Goal: Task Accomplishment & Management: Manage account settings

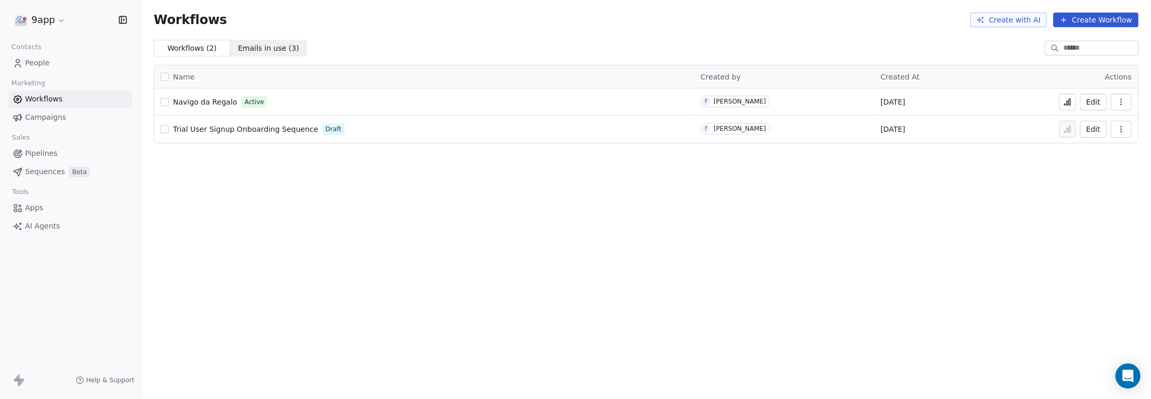
click at [1093, 102] on button "Edit" at bounding box center [1093, 102] width 27 height 17
click at [1068, 103] on icon at bounding box center [1067, 102] width 8 height 8
click at [54, 118] on span "Campaigns" at bounding box center [45, 117] width 41 height 11
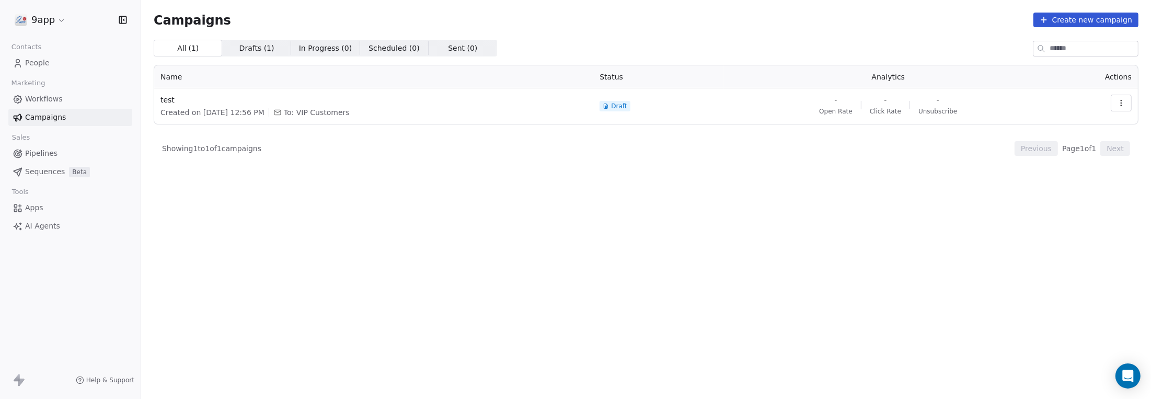
click at [1119, 99] on icon "button" at bounding box center [1121, 103] width 8 height 8
click at [1083, 126] on div "Edit" at bounding box center [1075, 126] width 106 height 17
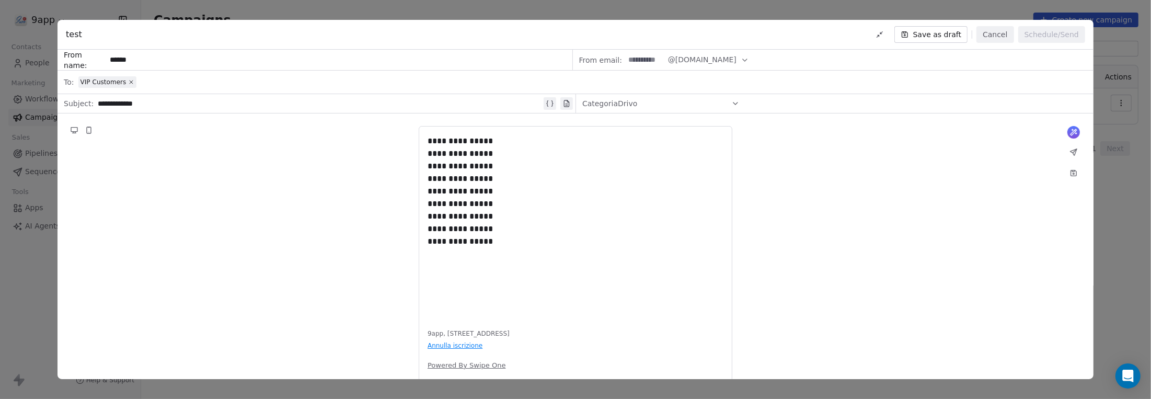
click at [1102, 208] on div "**********" at bounding box center [575, 199] width 1151 height 399
click at [30, 273] on div "**********" at bounding box center [575, 199] width 1151 height 399
click at [1002, 34] on button "Cancel" at bounding box center [994, 34] width 37 height 17
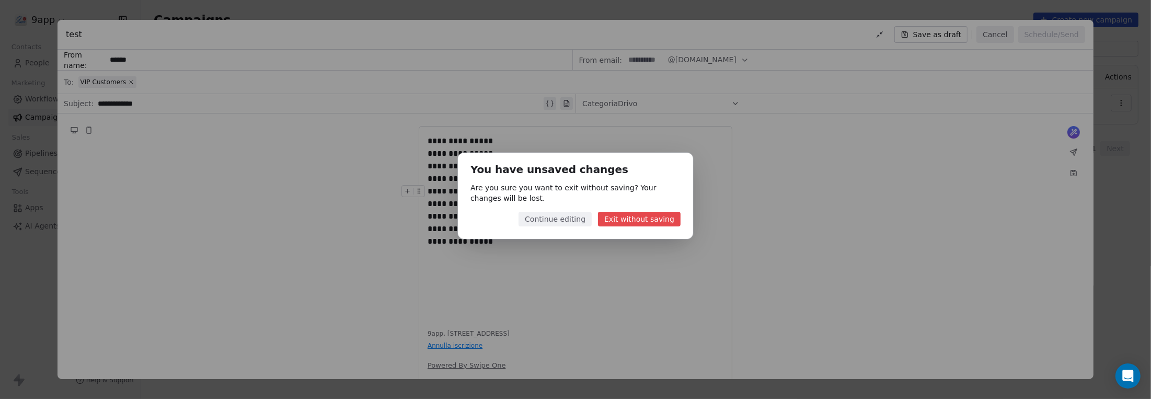
click at [663, 218] on button "Exit without saving" at bounding box center [639, 219] width 83 height 15
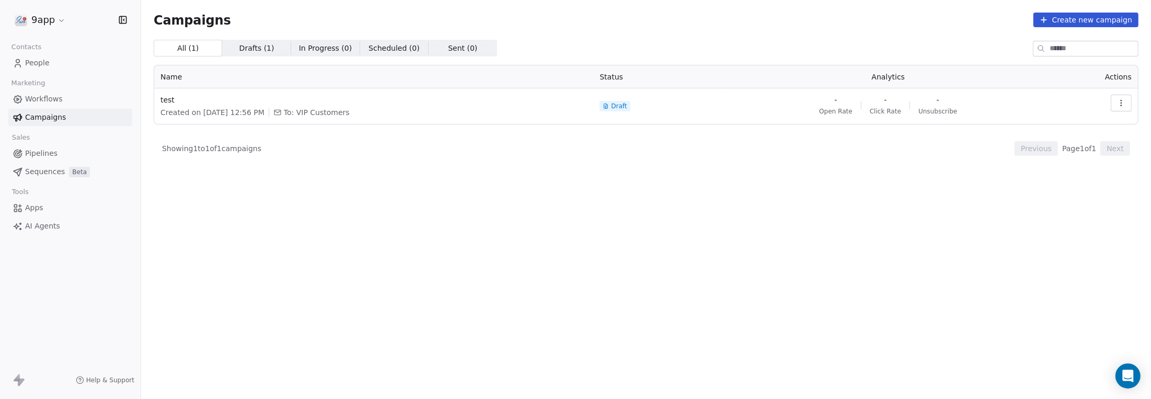
click at [239, 47] on span "Drafts ( 1 )" at bounding box center [256, 48] width 35 height 11
click at [299, 49] on span "In Progress ( 0 )" at bounding box center [325, 48] width 53 height 11
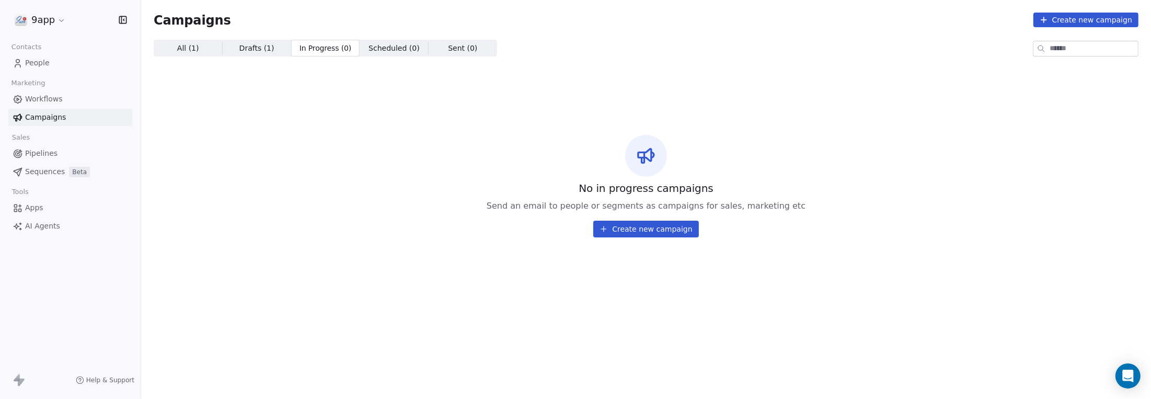
click at [321, 201] on div "No in progress campaigns Send an email to people or segments as campaigns for s…" at bounding box center [646, 186] width 985 height 242
click at [176, 43] on span "All ( 1 ) All ( 1 )" at bounding box center [188, 48] width 68 height 17
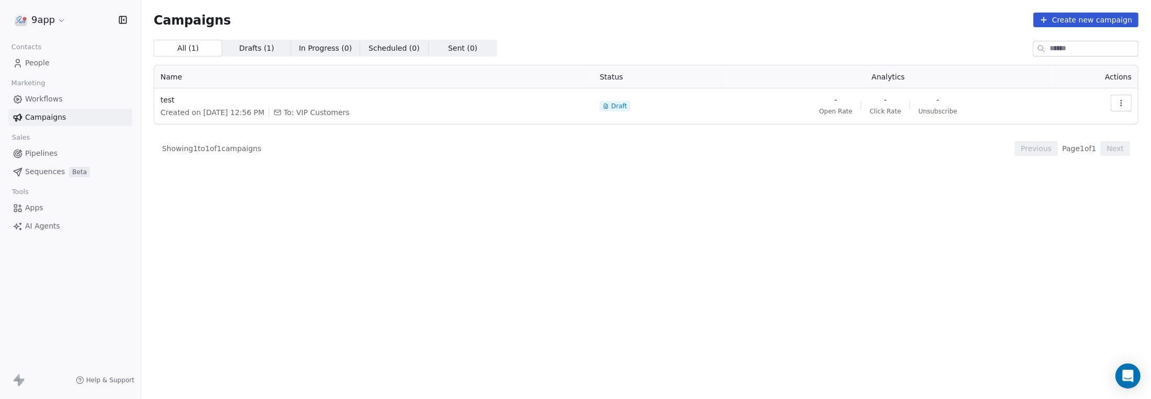
drag, startPoint x: 228, startPoint y: 211, endPoint x: 196, endPoint y: 169, distance: 52.9
click at [228, 211] on div "All ( 1 ) All ( 1 ) Drafts ( 1 ) Drafts ( 1 ) In Progress ( 0 ) In Progress ( 0…" at bounding box center [646, 173] width 985 height 267
click at [43, 62] on span "People" at bounding box center [37, 62] width 25 height 11
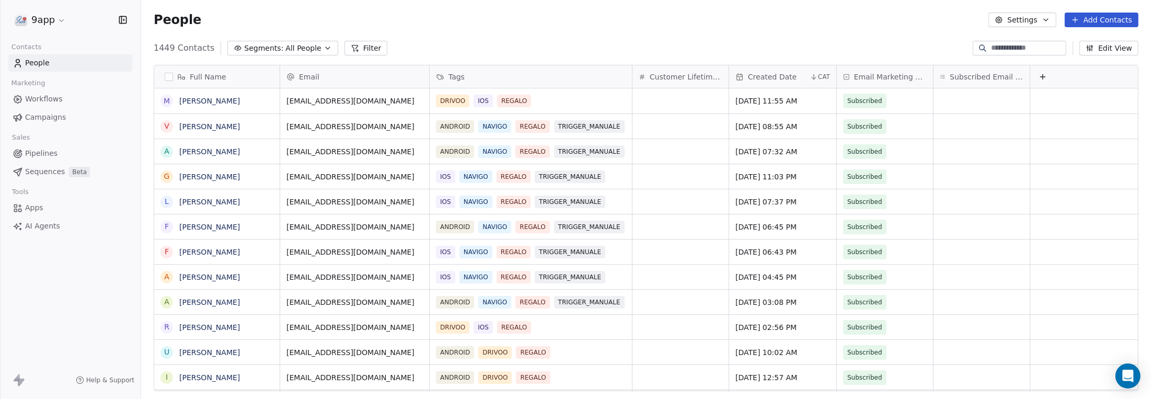
scroll to position [343, 1002]
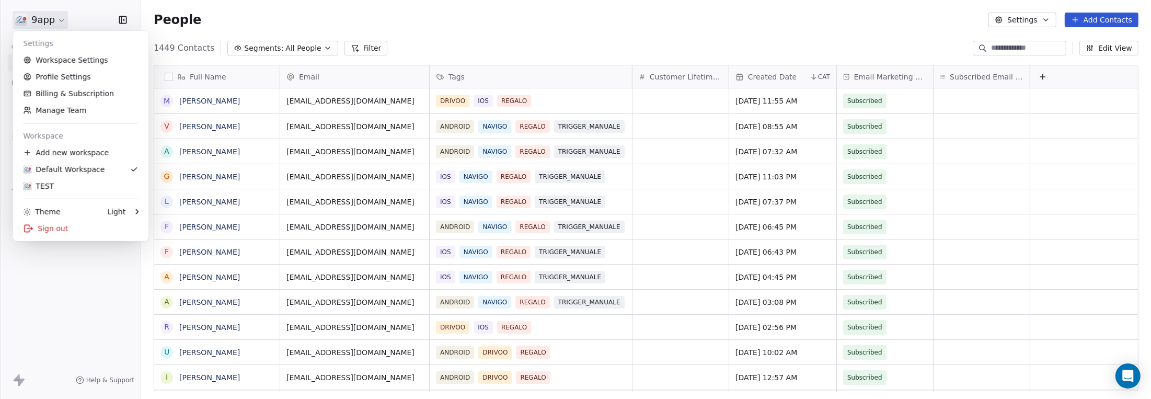
click at [44, 19] on html "9app Contacts People Marketing Workflows Campaigns Sales Pipelines Sequences Be…" at bounding box center [575, 199] width 1151 height 399
click at [53, 92] on link "Billing & Subscription" at bounding box center [81, 93] width 128 height 17
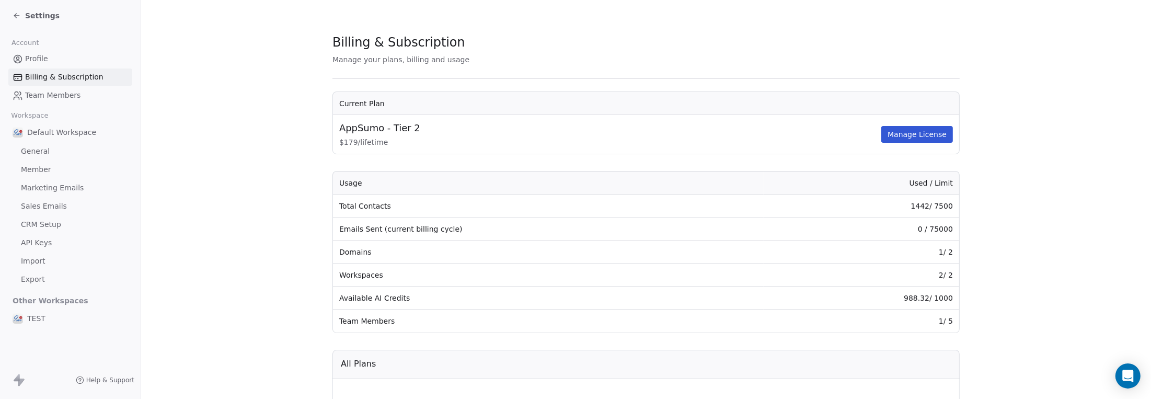
click at [38, 58] on span "Profile" at bounding box center [36, 58] width 23 height 11
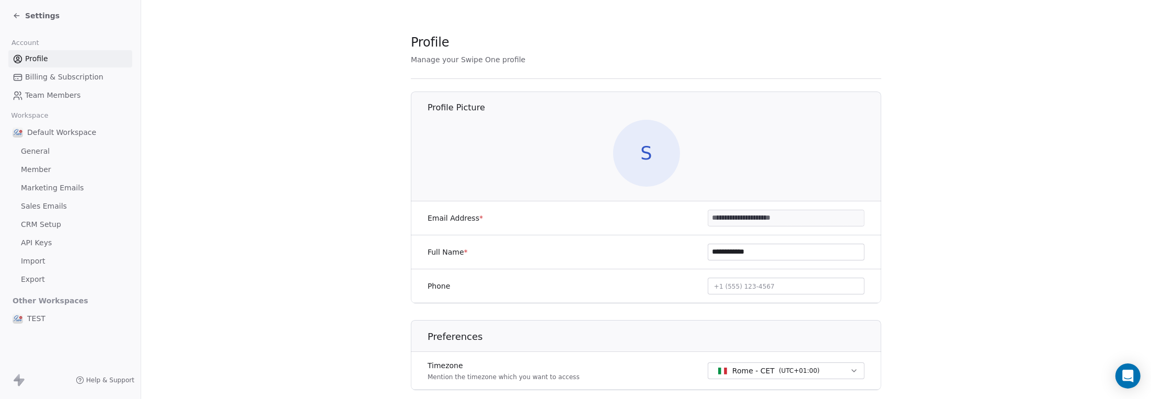
click at [40, 137] on div "Default Workspace" at bounding box center [70, 132] width 124 height 19
click at [39, 79] on span "Billing & Subscription" at bounding box center [64, 77] width 78 height 11
